Goal: Task Accomplishment & Management: Manage account settings

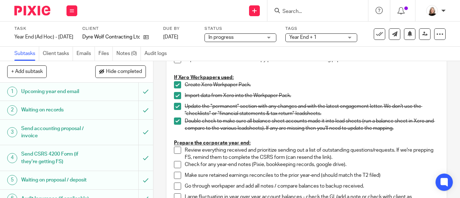
scroll to position [180, 0]
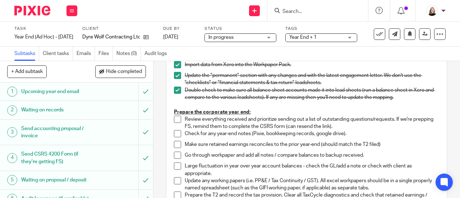
click at [175, 123] on li "Review everything received and prioritize sending out a list of outstanding que…" at bounding box center [306, 123] width 265 height 15
click at [174, 118] on span at bounding box center [177, 119] width 7 height 7
click at [174, 131] on span at bounding box center [177, 133] width 7 height 7
click at [174, 146] on span at bounding box center [177, 144] width 7 height 7
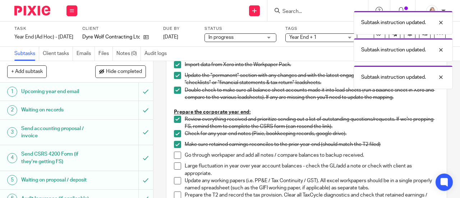
click at [174, 157] on span at bounding box center [177, 155] width 7 height 7
click at [175, 169] on span at bounding box center [177, 165] width 7 height 7
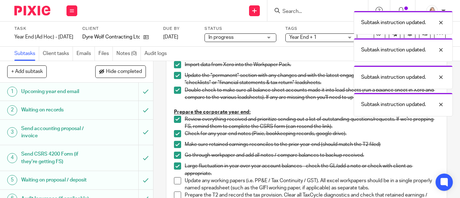
click at [176, 185] on li "Update any working papers (i.e. PP&E / Tax Continuity / GST). All excel workpap…" at bounding box center [306, 184] width 265 height 15
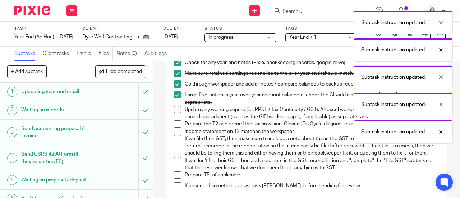
scroll to position [252, 0]
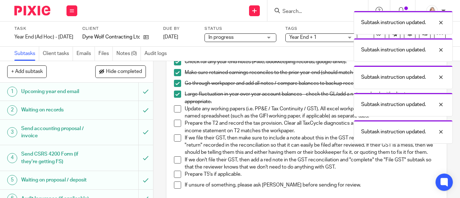
click at [176, 104] on li "Large fluctuation in year over year account balances - check the GL/add a note …" at bounding box center [306, 98] width 265 height 15
click at [175, 107] on span at bounding box center [177, 108] width 7 height 7
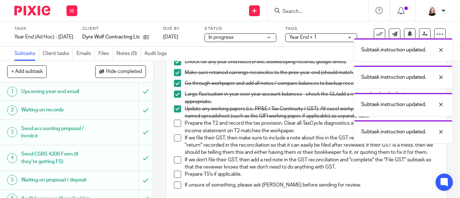
click at [174, 138] on span at bounding box center [177, 137] width 7 height 7
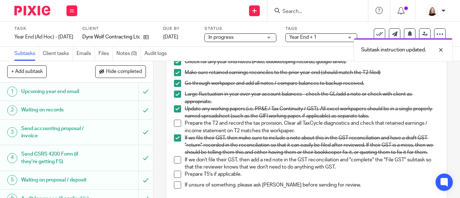
click at [174, 164] on span at bounding box center [177, 159] width 7 height 7
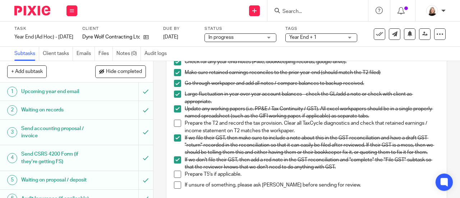
click at [177, 124] on span at bounding box center [177, 123] width 7 height 7
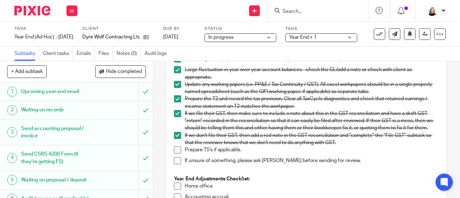
scroll to position [288, 0]
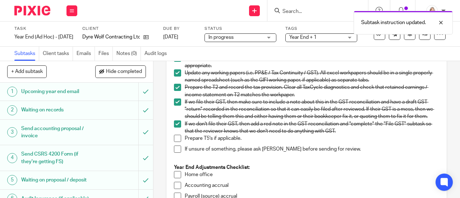
click at [176, 142] on span at bounding box center [177, 138] width 7 height 7
click at [174, 153] on span at bounding box center [177, 149] width 7 height 7
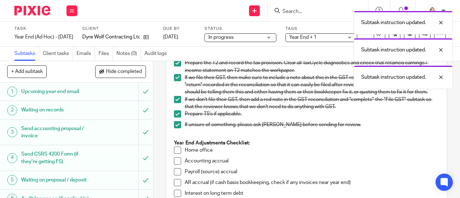
scroll to position [324, 0]
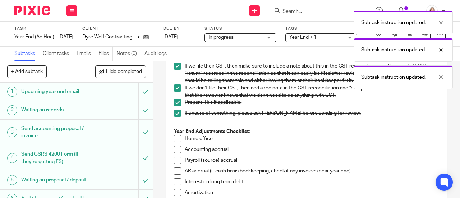
click at [176, 142] on span at bounding box center [177, 138] width 7 height 7
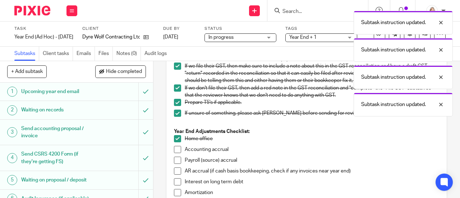
click at [176, 153] on span at bounding box center [177, 149] width 7 height 7
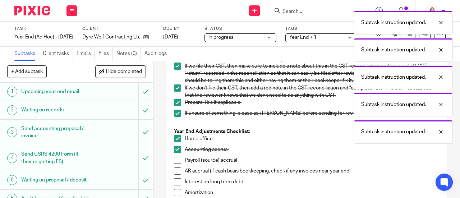
click at [176, 164] on span at bounding box center [177, 160] width 7 height 7
click at [176, 175] on span at bounding box center [177, 171] width 7 height 7
click at [178, 185] on span at bounding box center [177, 181] width 7 height 7
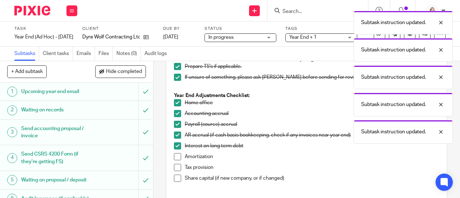
drag, startPoint x: 175, startPoint y: 167, endPoint x: 174, endPoint y: 175, distance: 8.3
click at [175, 160] on span at bounding box center [177, 156] width 7 height 7
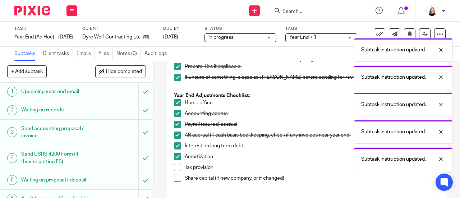
click at [174, 171] on span at bounding box center [177, 167] width 7 height 7
click at [177, 182] on span at bounding box center [177, 178] width 7 height 7
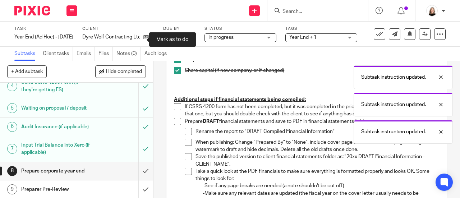
scroll to position [108, 0]
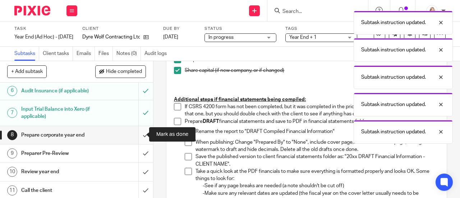
click at [139, 134] on input "submit" at bounding box center [76, 135] width 153 height 18
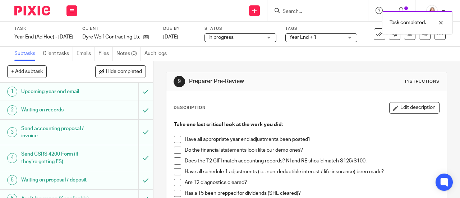
click at [298, 10] on div "Task completed." at bounding box center [341, 20] width 223 height 27
click at [303, 13] on div "Task completed." at bounding box center [341, 20] width 223 height 27
click at [331, 14] on div "Task completed." at bounding box center [341, 20] width 223 height 27
click at [332, 10] on input "Search" at bounding box center [314, 12] width 65 height 6
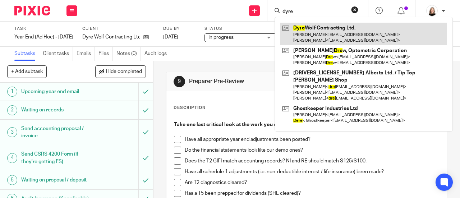
type input "dyre"
click at [359, 37] on link at bounding box center [363, 34] width 167 height 22
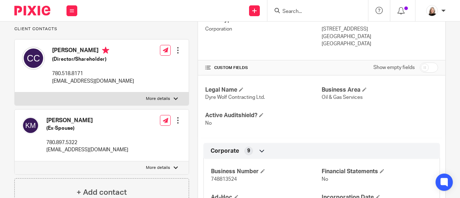
scroll to position [144, 0]
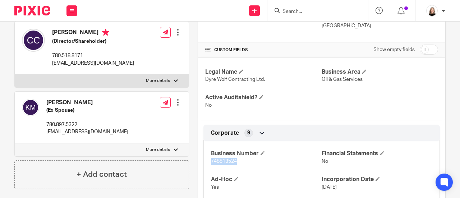
drag, startPoint x: 207, startPoint y: 160, endPoint x: 238, endPoint y: 161, distance: 31.3
copy span "748813524"
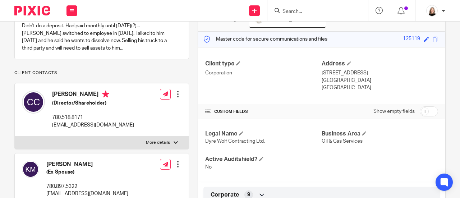
scroll to position [0, 0]
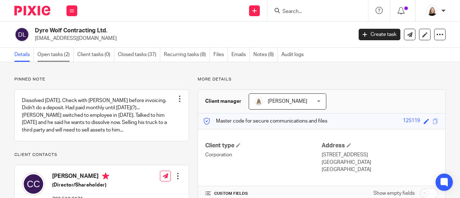
click at [48, 52] on link "Open tasks (2)" at bounding box center [55, 55] width 36 height 14
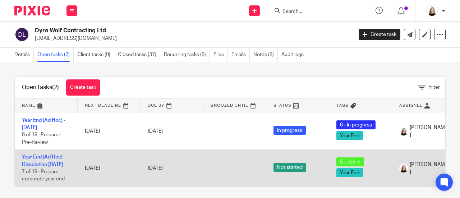
scroll to position [15, 0]
